Goal: Check status: Check status

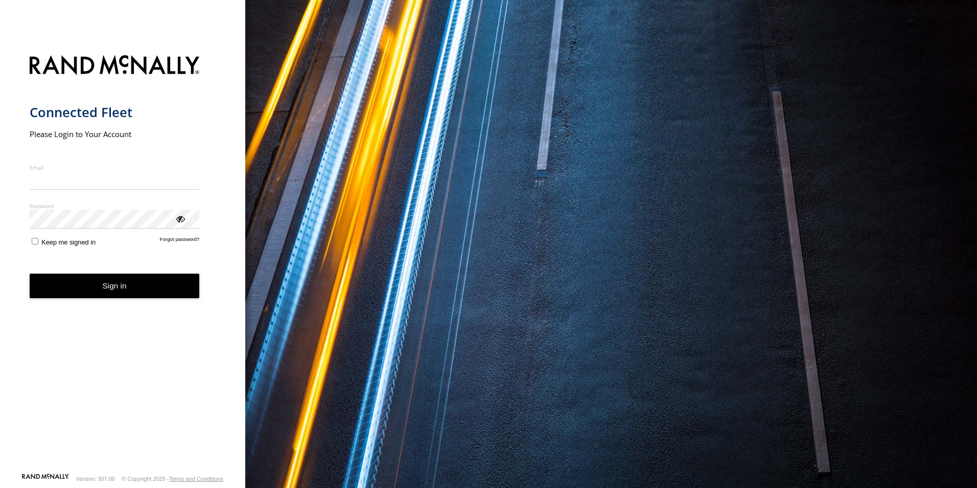
click at [152, 178] on input "Email" at bounding box center [115, 180] width 170 height 18
click at [30, 273] on button "Sign in" at bounding box center [115, 285] width 170 height 25
type input "**********"
click at [120, 285] on button "Sign in" at bounding box center [115, 285] width 170 height 25
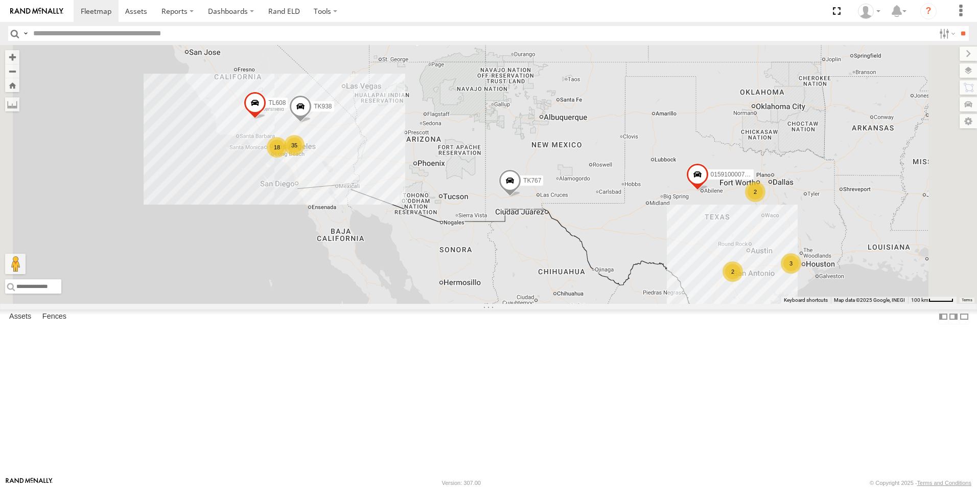
click at [287, 157] on div "18" at bounding box center [277, 147] width 20 height 20
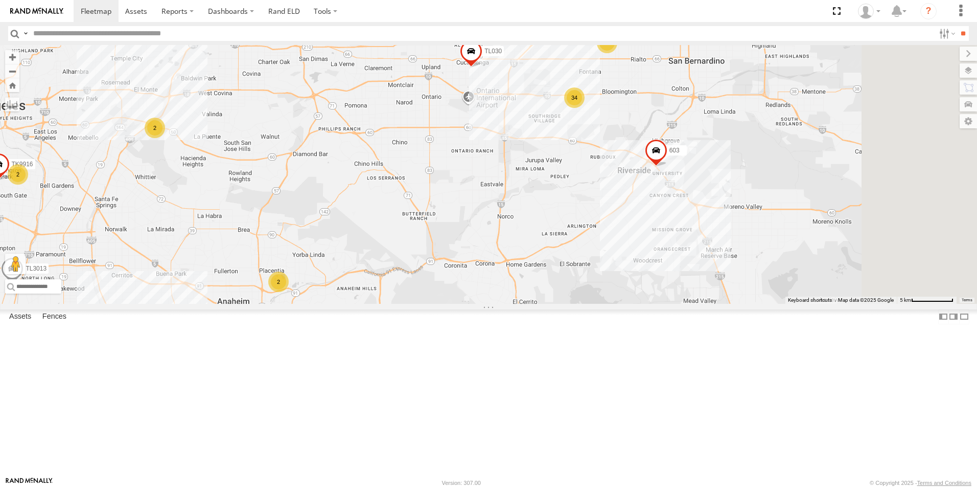
drag, startPoint x: 776, startPoint y: 159, endPoint x: 589, endPoint y: 224, distance: 198.2
click at [589, 224] on div "TK767 TL844 015910000779481 TL845 TK938 TL608 2 34 2 3C8427104DF8 2 TL030 2 TK9…" at bounding box center [488, 174] width 977 height 259
click at [617, 53] on div "2" at bounding box center [607, 43] width 20 height 20
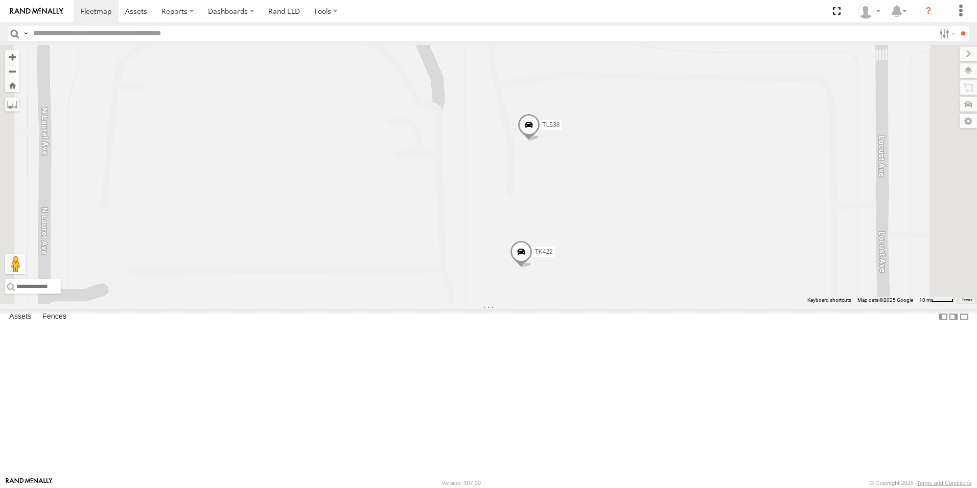
click at [533, 268] on span at bounding box center [521, 254] width 22 height 28
